Goal: Transaction & Acquisition: Purchase product/service

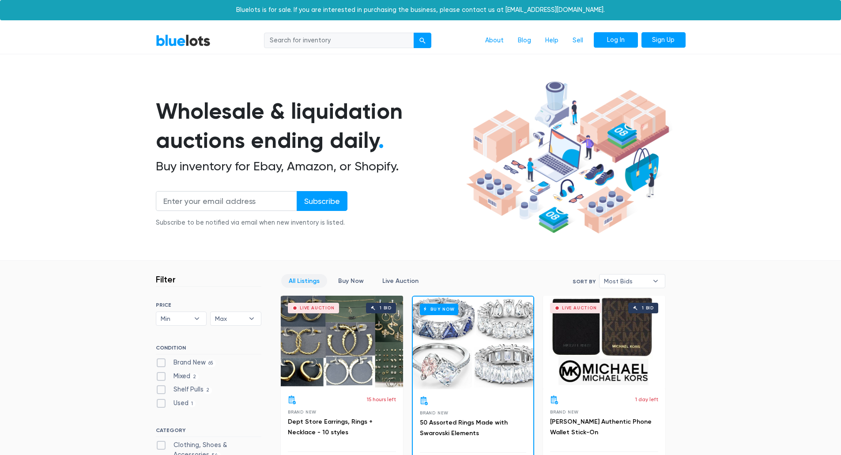
click at [614, 40] on link "Log In" at bounding box center [616, 40] width 44 height 16
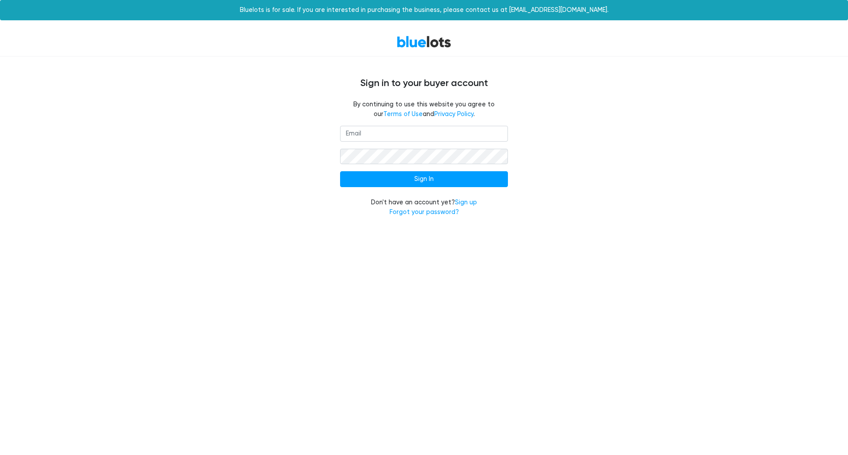
click at [427, 132] on input "email" at bounding box center [424, 134] width 168 height 16
type input "bjset1974@gmail.com"
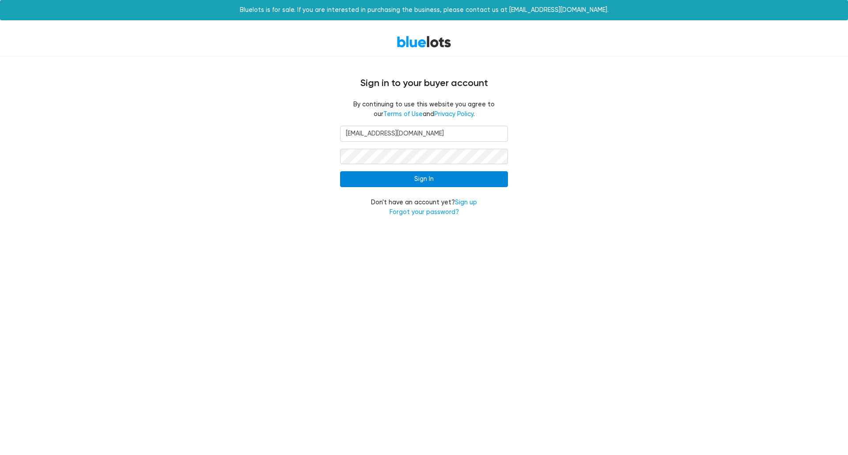
click at [437, 175] on input "Sign In" at bounding box center [424, 179] width 168 height 16
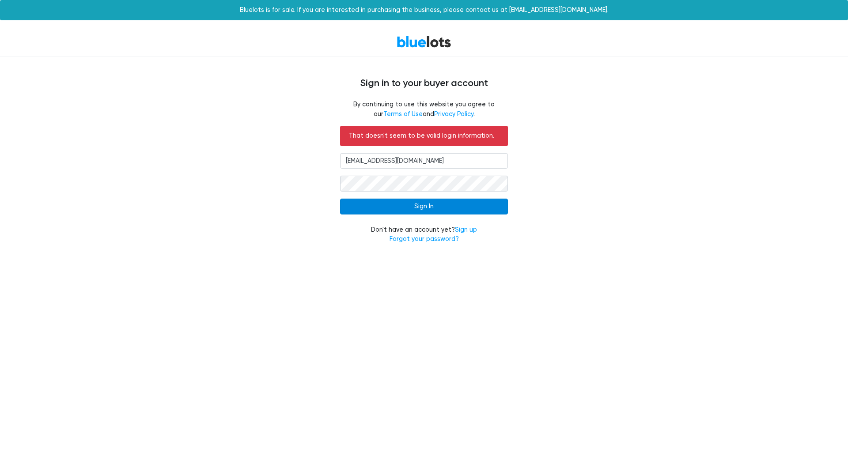
click at [451, 204] on input "Sign In" at bounding box center [424, 207] width 168 height 16
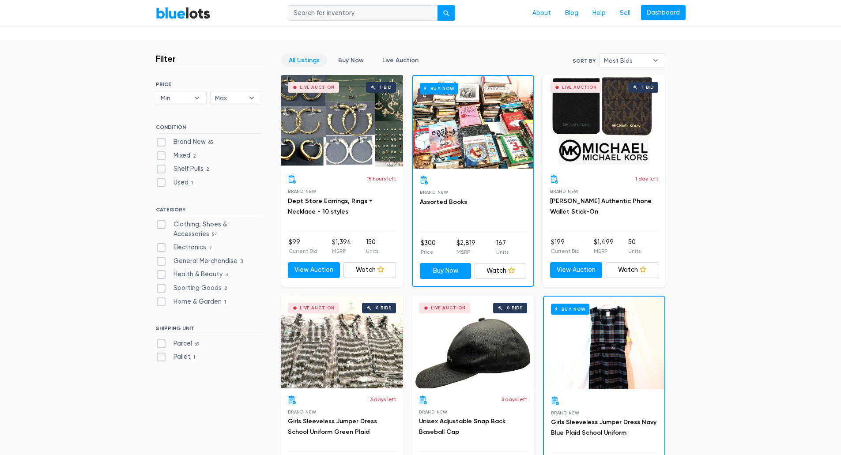
scroll to position [265, 0]
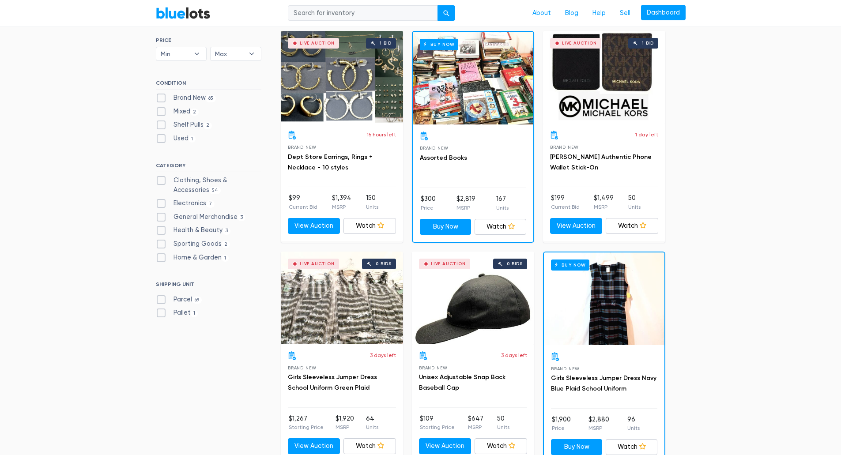
click at [479, 342] on div "Live Auction 0 bids" at bounding box center [473, 298] width 122 height 93
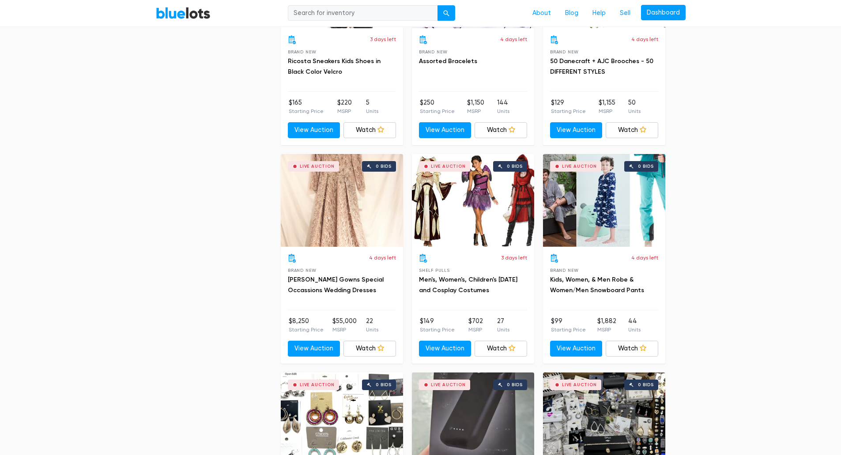
scroll to position [1723, 0]
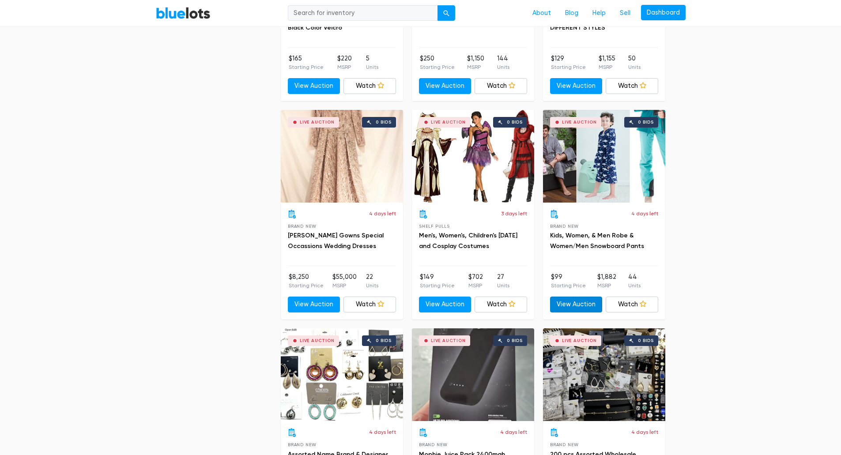
click at [582, 299] on link "View Auction" at bounding box center [576, 305] width 53 height 16
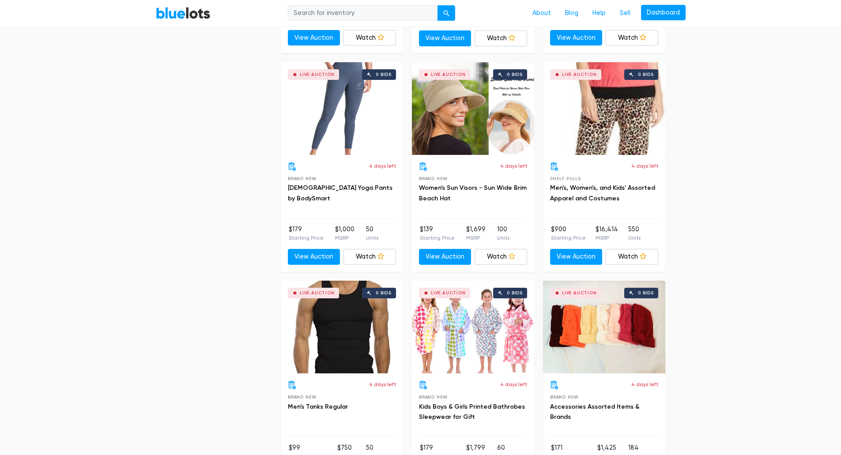
scroll to position [2253, 0]
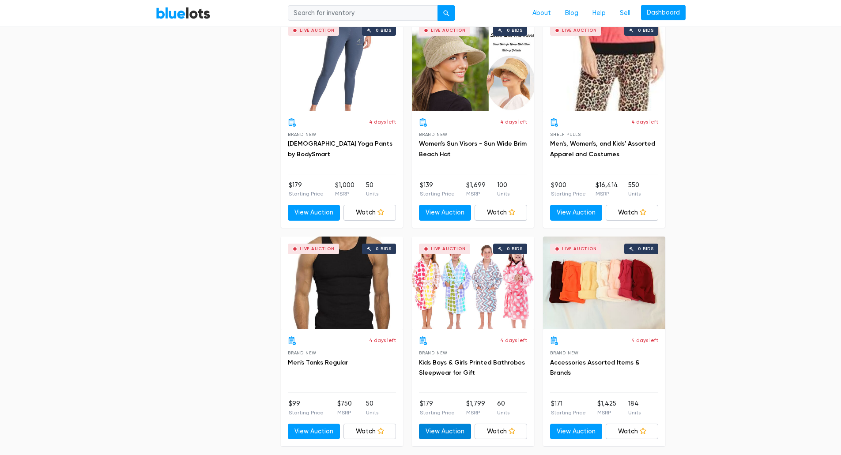
click at [456, 429] on link "View Auction" at bounding box center [445, 432] width 53 height 16
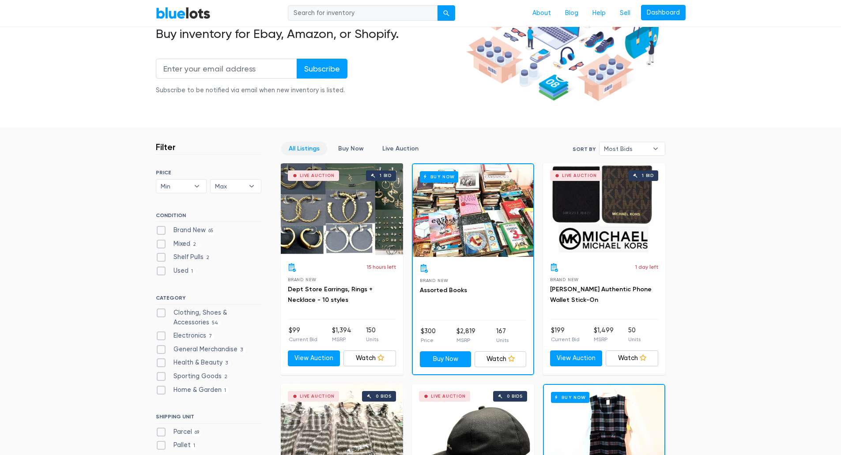
scroll to position [177, 0]
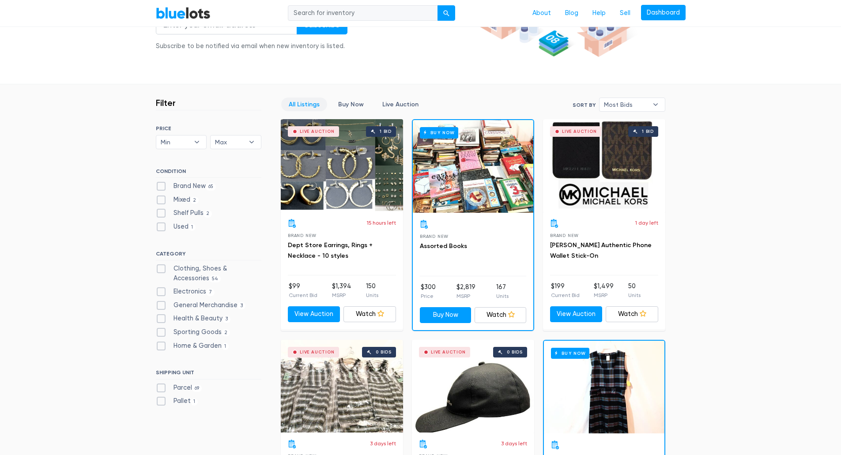
drag, startPoint x: 164, startPoint y: 270, endPoint x: 166, endPoint y: 275, distance: 5.6
click at [164, 270] on label "Clothing, Shoes & Accessories 54" at bounding box center [209, 273] width 106 height 19
click at [162, 270] on Accessories"] "Clothing, Shoes & Accessories 54" at bounding box center [159, 267] width 6 height 6
checkbox Accessories"] "true"
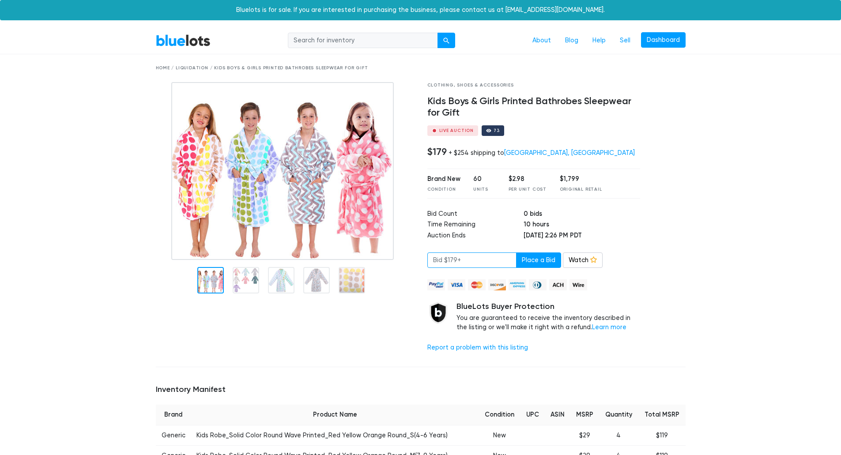
click at [473, 260] on input "number" at bounding box center [472, 261] width 89 height 16
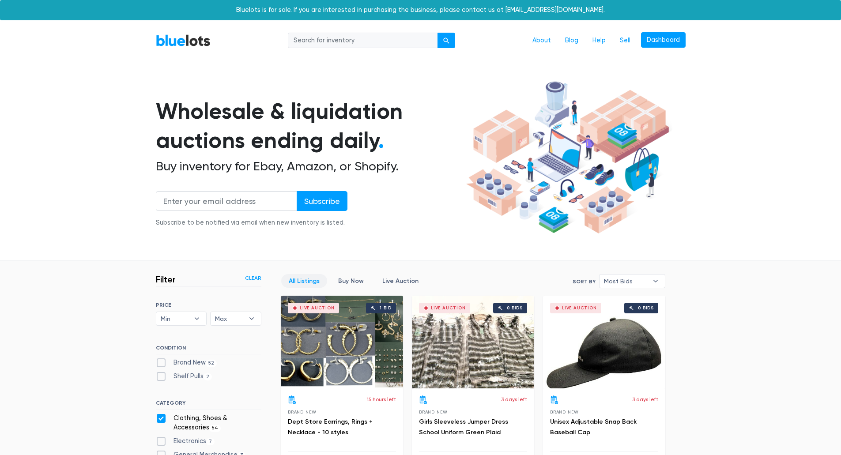
scroll to position [238, 0]
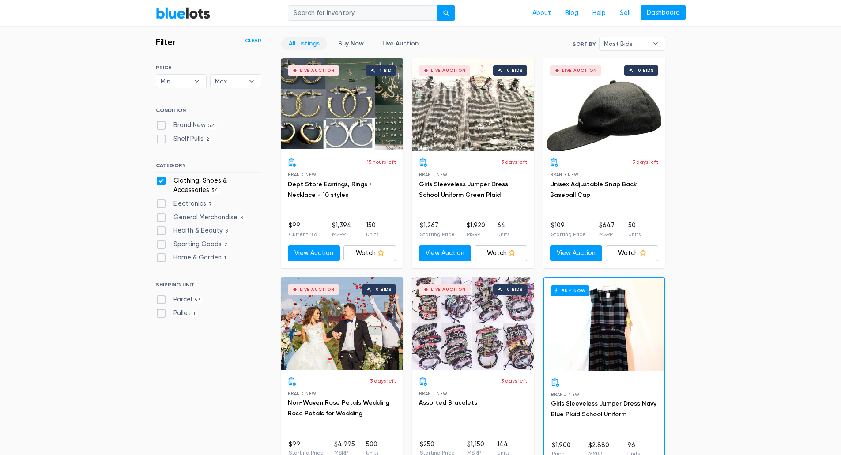
click at [163, 300] on label "Parcel 53" at bounding box center [179, 300] width 47 height 10
click at [162, 300] on input "Parcel 53" at bounding box center [159, 298] width 6 height 6
checkbox input "true"
click at [162, 311] on label "Pallet 1" at bounding box center [177, 314] width 42 height 10
click at [162, 311] on input "Pallet 1" at bounding box center [159, 312] width 6 height 6
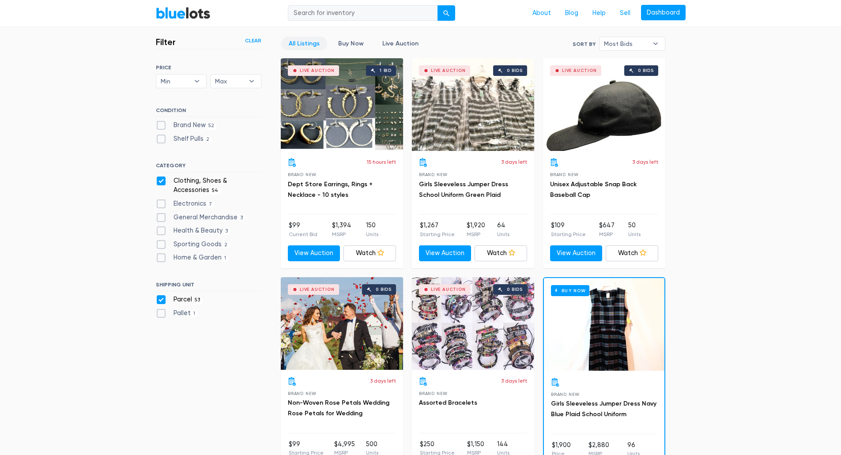
checkbox input "true"
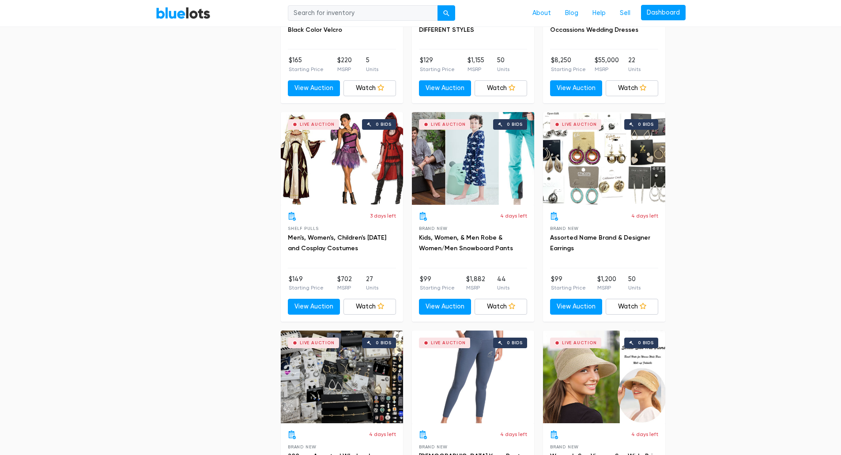
scroll to position [1590, 0]
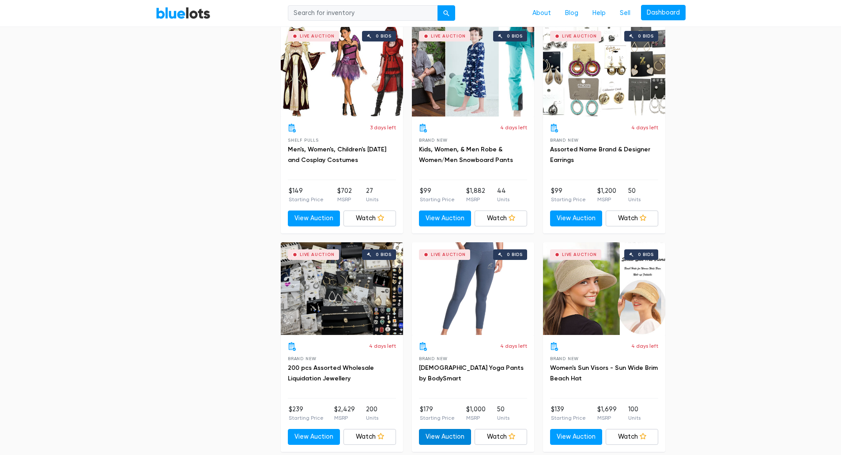
click at [447, 436] on link "View Auction" at bounding box center [445, 437] width 53 height 16
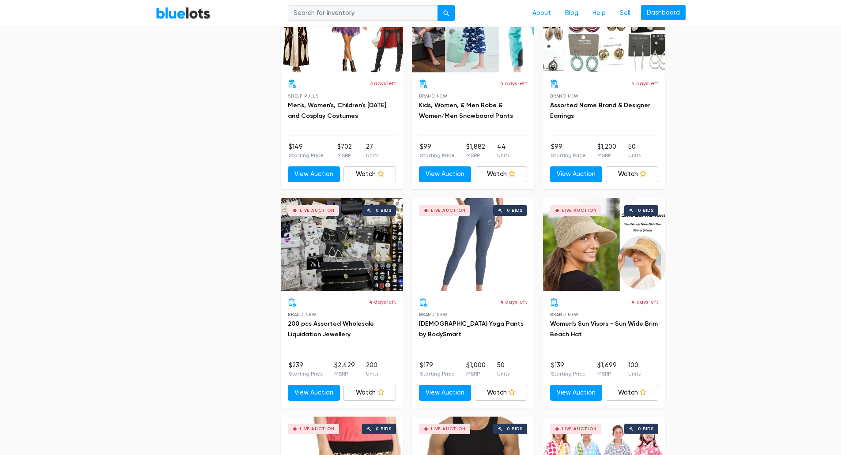
scroll to position [1679, 0]
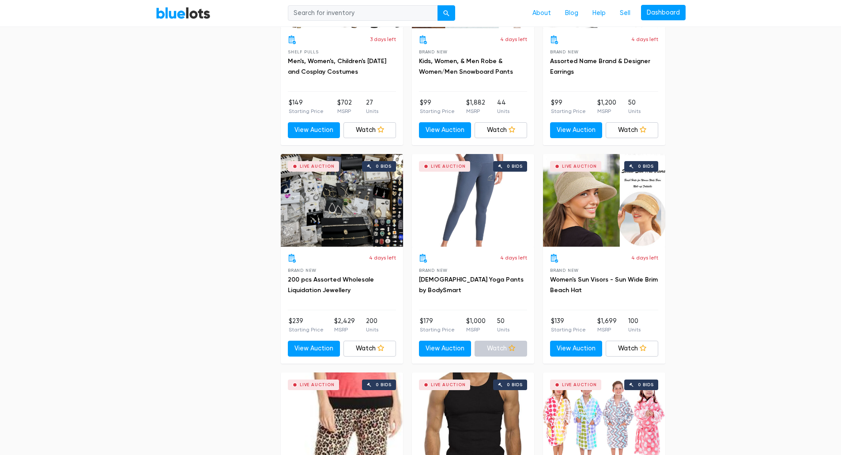
click at [510, 346] on icon at bounding box center [512, 348] width 7 height 7
click at [497, 347] on link "Watch" at bounding box center [501, 349] width 53 height 16
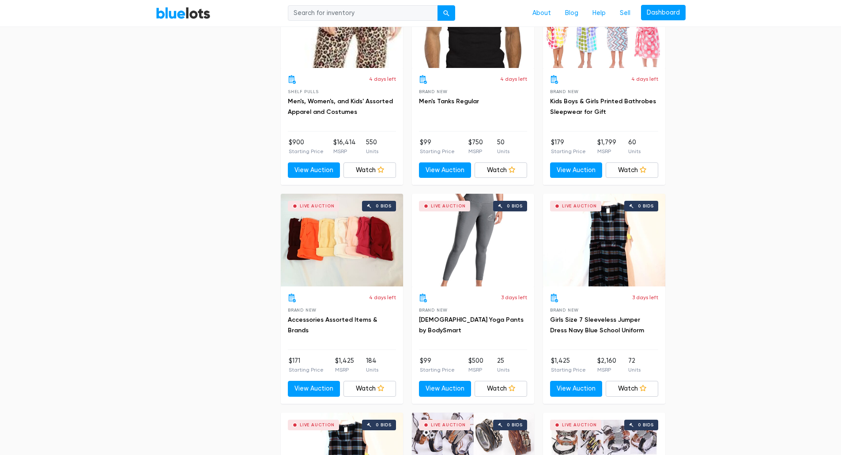
scroll to position [2120, 0]
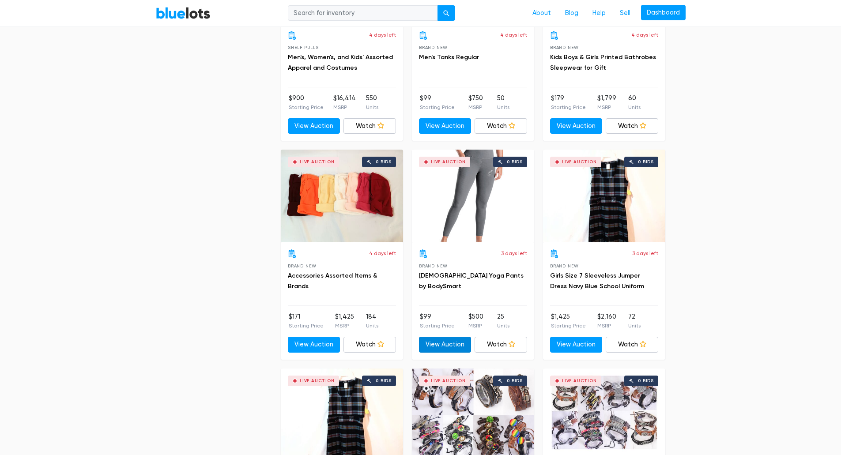
click at [451, 342] on link "View Auction" at bounding box center [445, 345] width 53 height 16
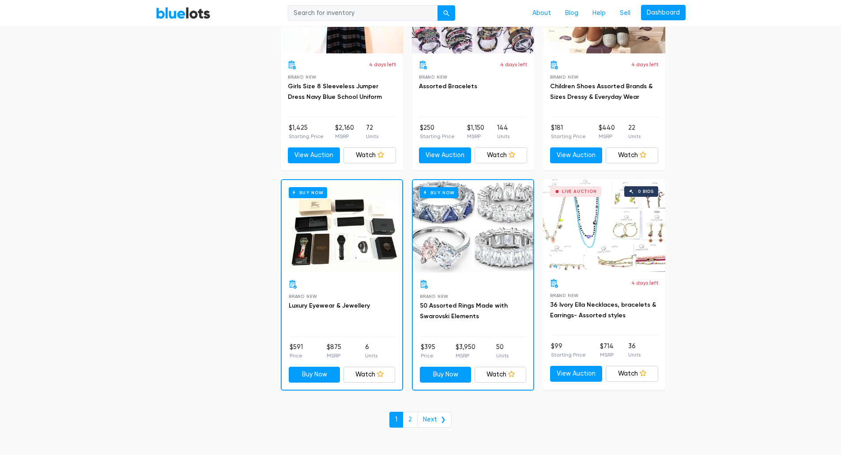
scroll to position [3711, 0]
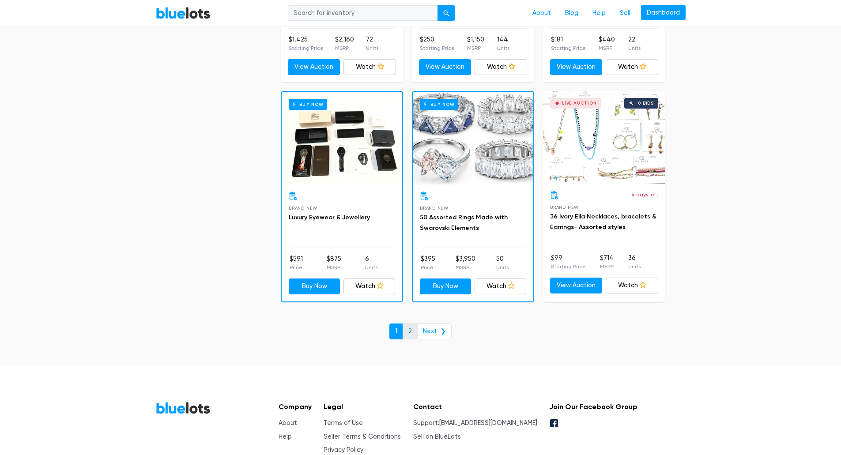
click at [412, 328] on link "2" at bounding box center [410, 332] width 15 height 16
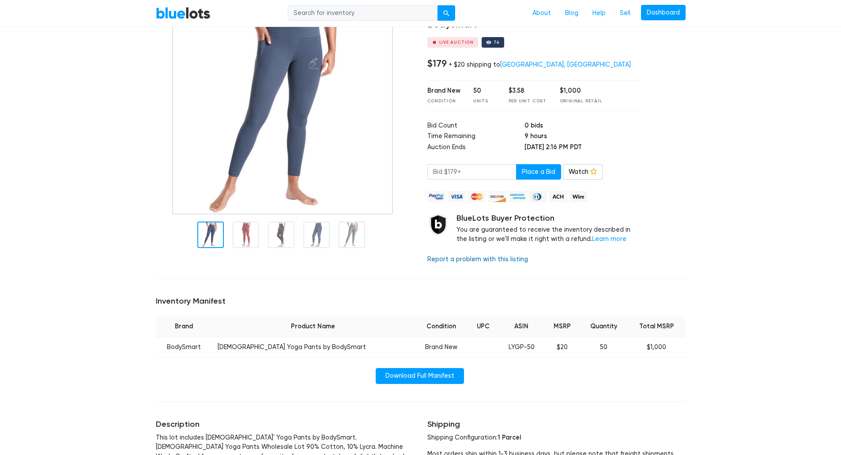
scroll to position [44, 0]
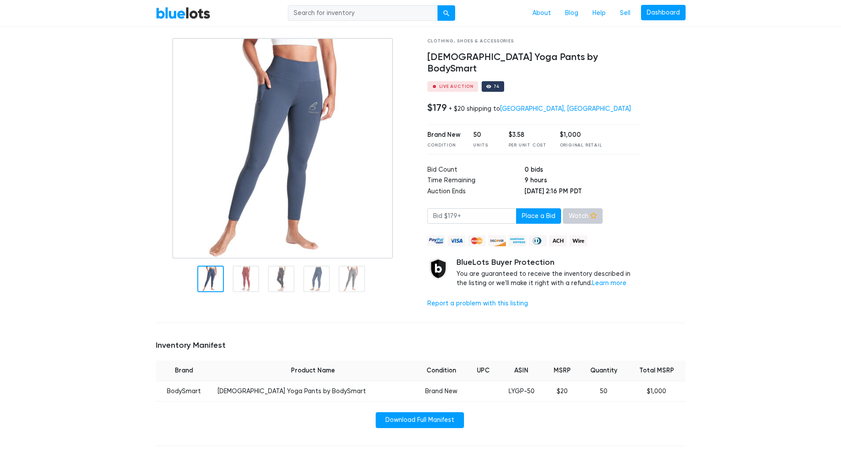
click at [577, 208] on link "Watch" at bounding box center [583, 216] width 40 height 16
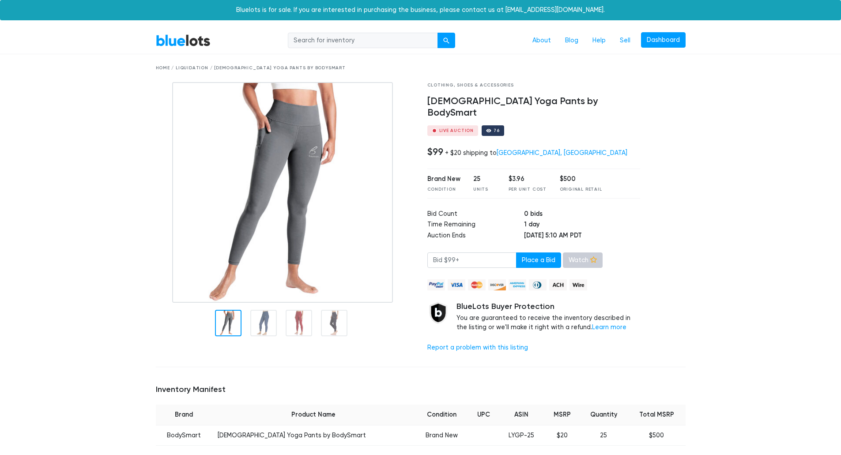
click at [565, 253] on link "Watch" at bounding box center [583, 261] width 40 height 16
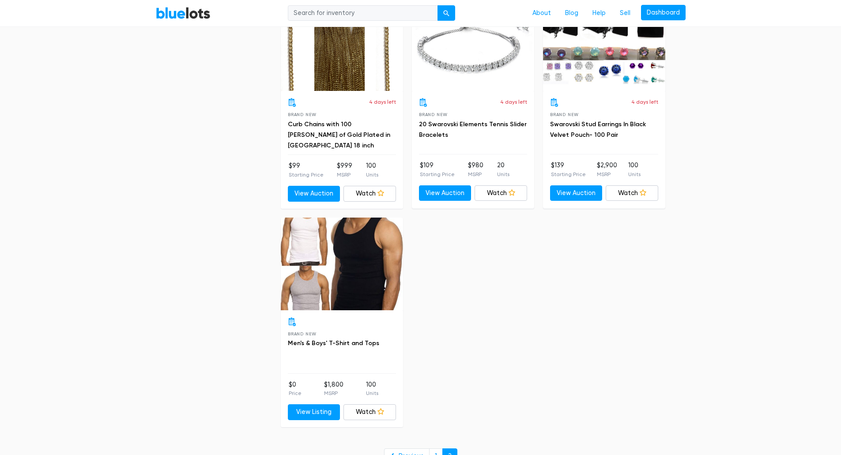
scroll to position [574, 0]
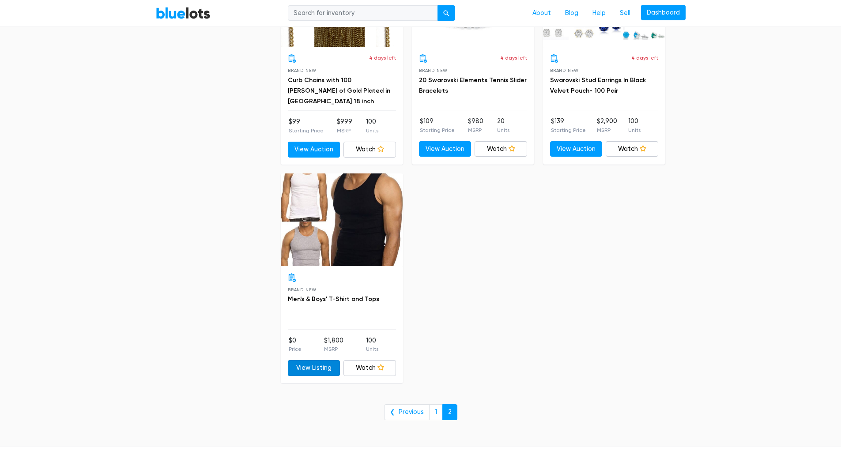
click at [318, 368] on link "View Listing" at bounding box center [314, 368] width 53 height 16
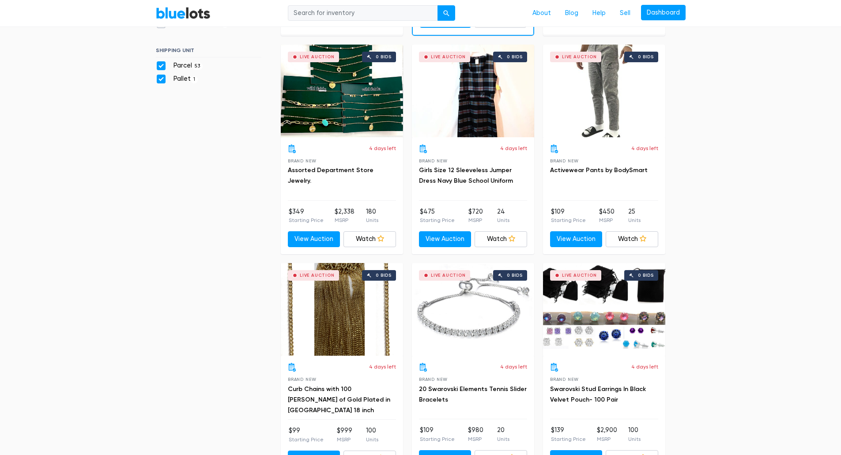
scroll to position [0, 0]
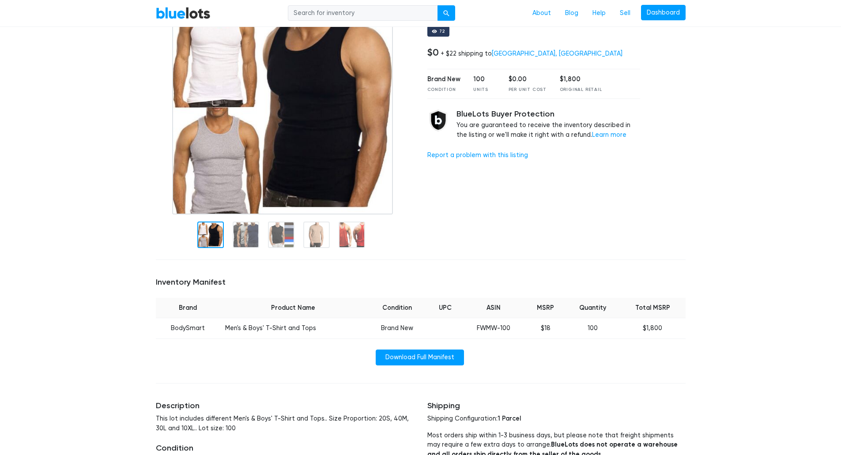
scroll to position [133, 0]
